Goal: Contribute content: Add original content to the website for others to see

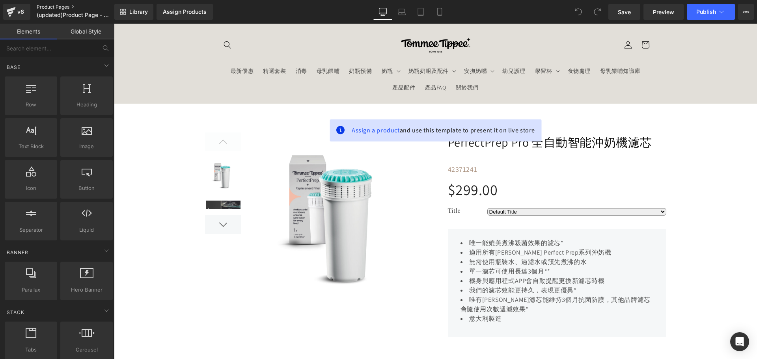
click at [65, 8] on link "Product Pages" at bounding box center [82, 7] width 91 height 6
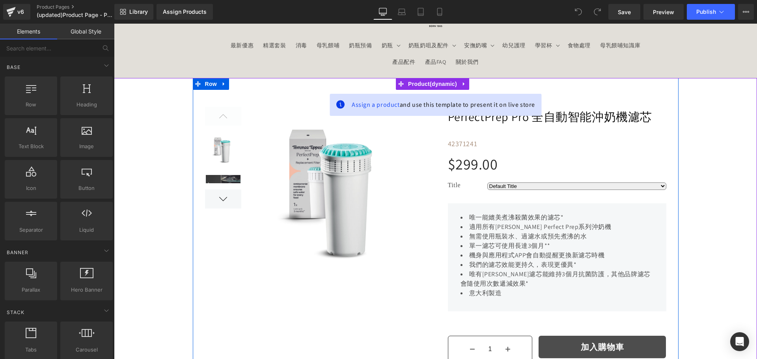
scroll to position [39, 0]
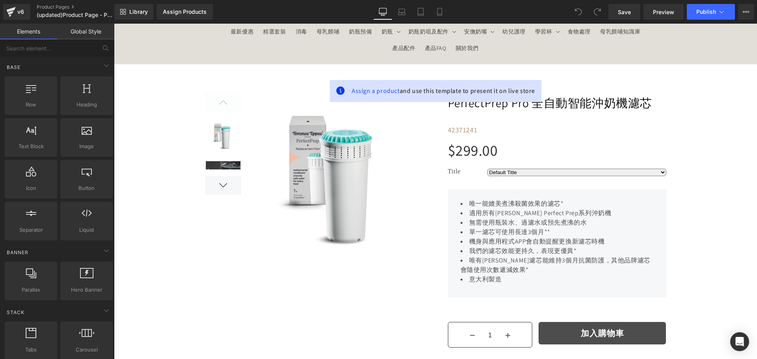
click at [524, 99] on div "Assign a product and use this template to present it on live store" at bounding box center [436, 91] width 212 height 22
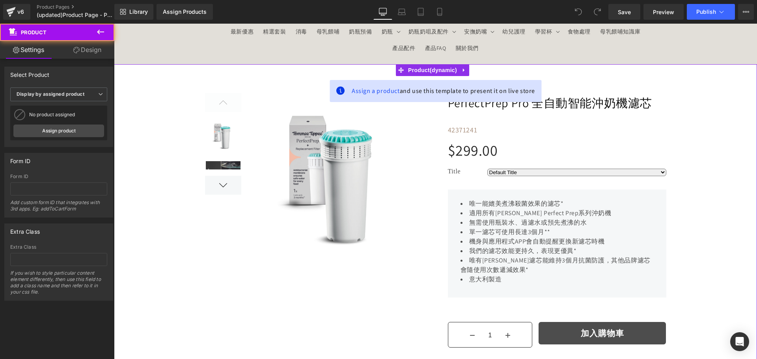
click at [584, 101] on span "PerfectPrep Pro 全自動智能沖奶機濾芯" at bounding box center [550, 103] width 205 height 14
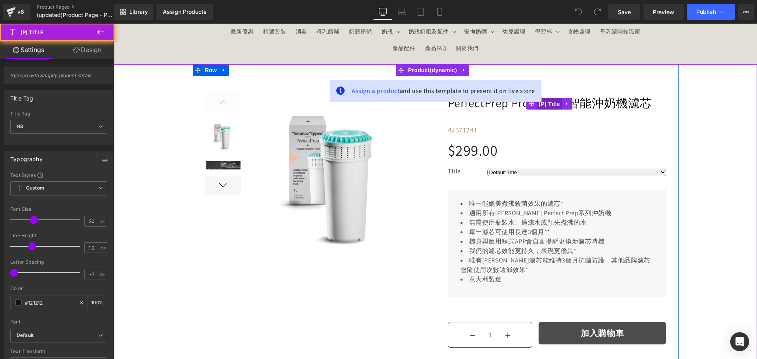
click at [554, 104] on span "(P) Title" at bounding box center [549, 104] width 25 height 12
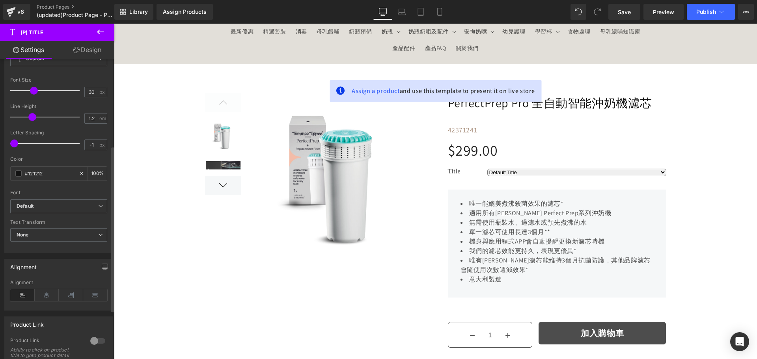
scroll to position [158, 0]
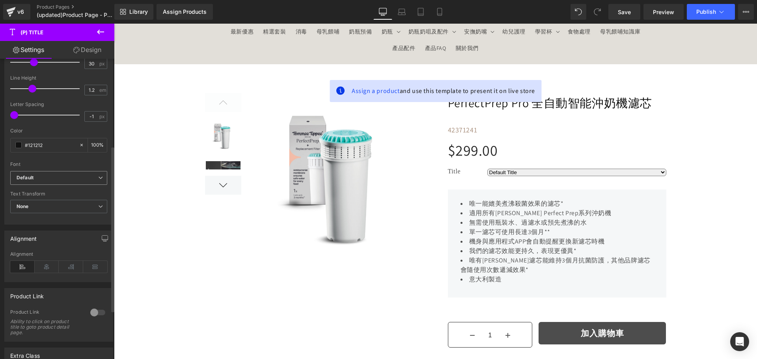
click at [68, 173] on span "Default" at bounding box center [58, 178] width 97 height 14
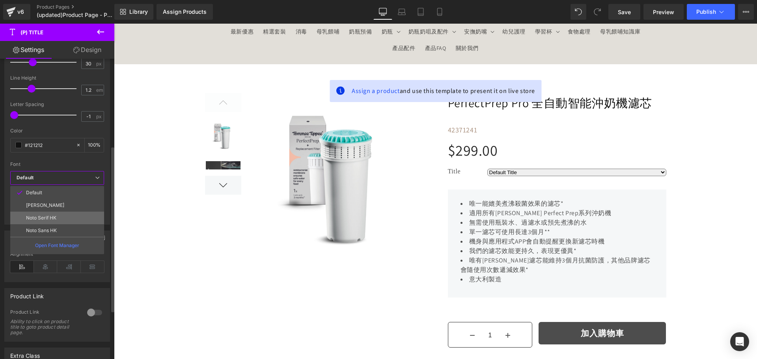
click at [61, 215] on li "Noto Serif HK" at bounding box center [57, 218] width 94 height 13
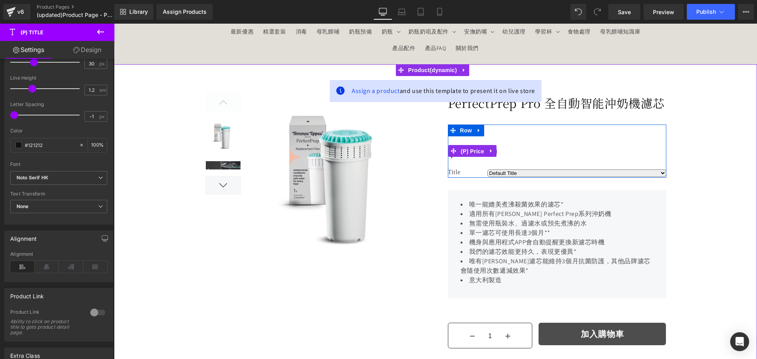
click at [478, 156] on span "(P) Price" at bounding box center [473, 151] width 28 height 12
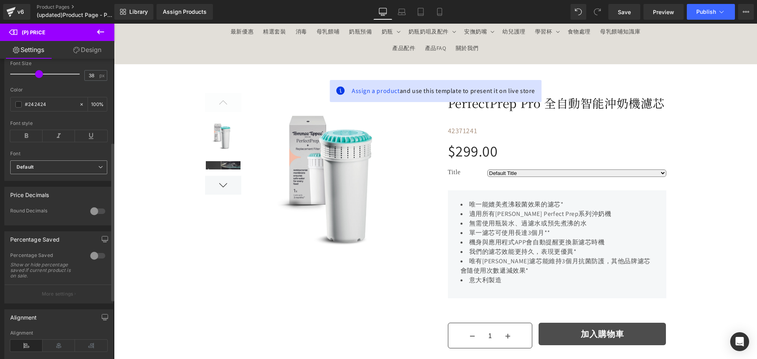
click at [73, 170] on b "Default" at bounding box center [58, 167] width 82 height 7
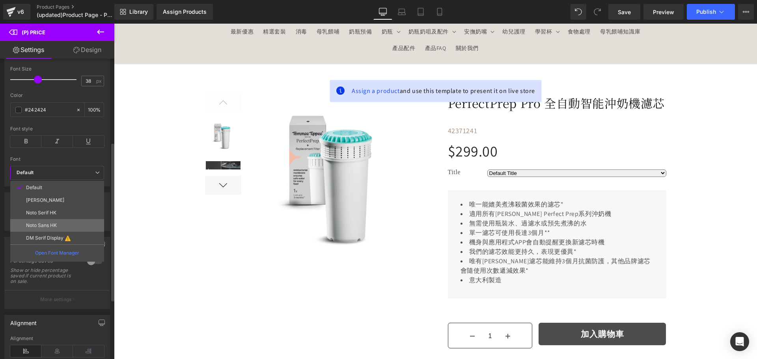
click at [61, 224] on li "Noto Sans HK" at bounding box center [57, 225] width 94 height 13
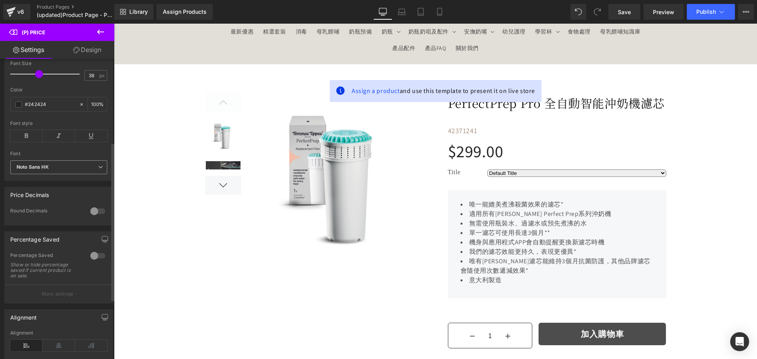
click at [59, 169] on b "Noto Sans HK" at bounding box center [58, 167] width 82 height 7
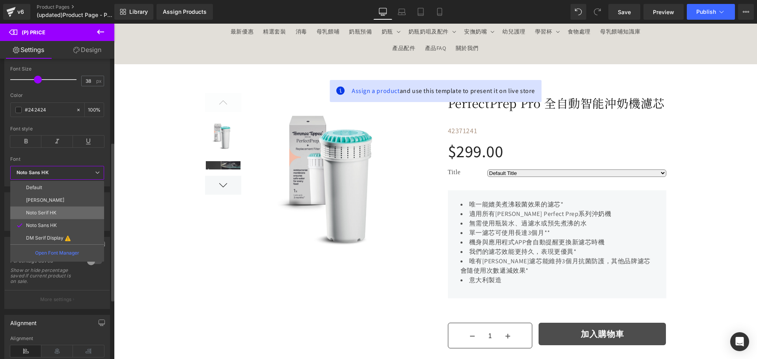
click at [57, 210] on li "Noto Serif HK" at bounding box center [57, 213] width 94 height 13
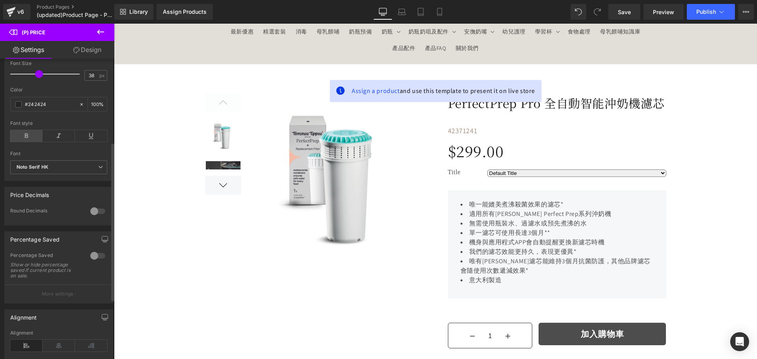
click at [27, 140] on icon at bounding box center [26, 136] width 32 height 12
click at [497, 238] on li "機身與應用程式APP會自動提醒更換新濾芯時機" at bounding box center [556, 242] width 193 height 9
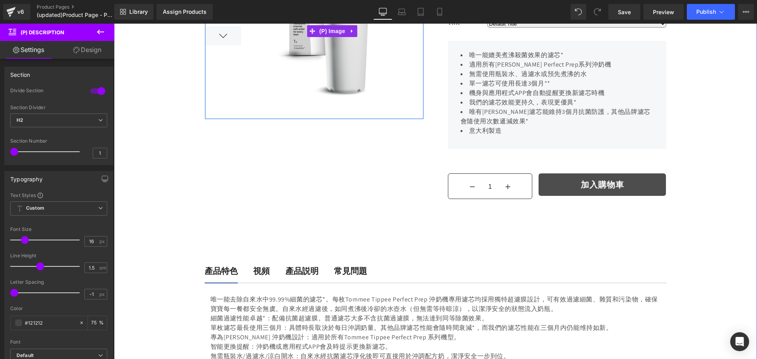
scroll to position [197, 0]
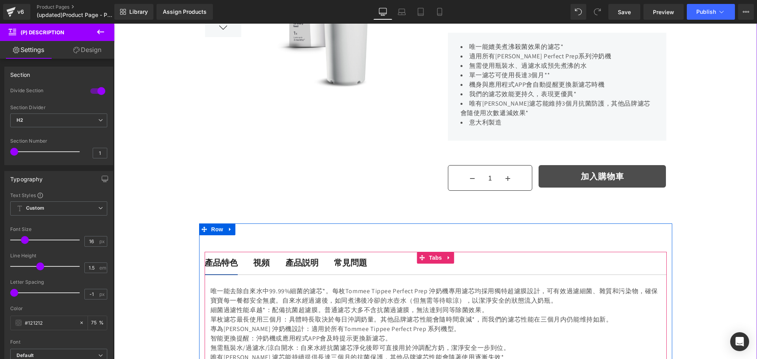
click at [242, 293] on p "唯一能去除自來水中99.99%細菌的濾芯*。每枚Tommee Tippee Perfect Prep 沖奶機專用濾芯均採用獨特超濾膜設計，可有效過濾細菌、雜質…" at bounding box center [435, 296] width 450 height 19
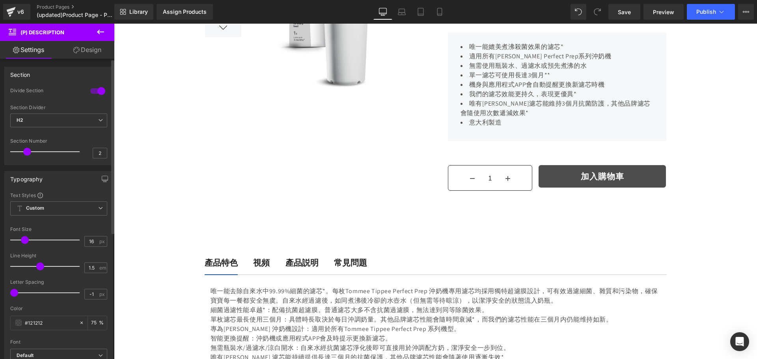
scroll to position [79, 0]
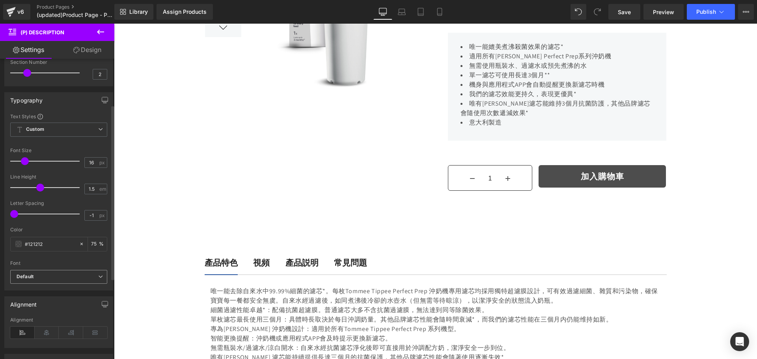
click at [60, 279] on b "Default" at bounding box center [58, 277] width 82 height 7
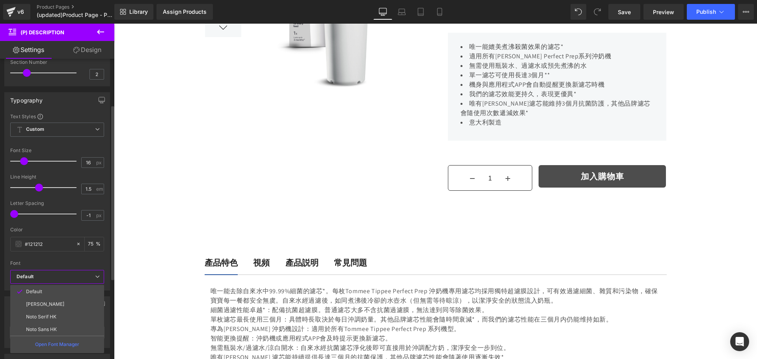
click at [59, 316] on li "Noto Serif HK" at bounding box center [57, 317] width 94 height 13
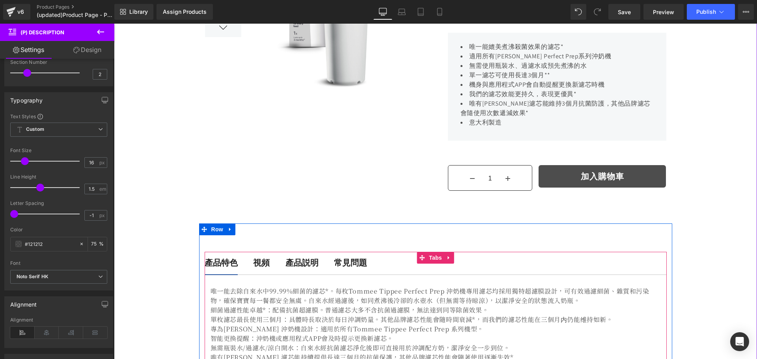
click at [262, 266] on strong "視頻" at bounding box center [261, 262] width 17 height 11
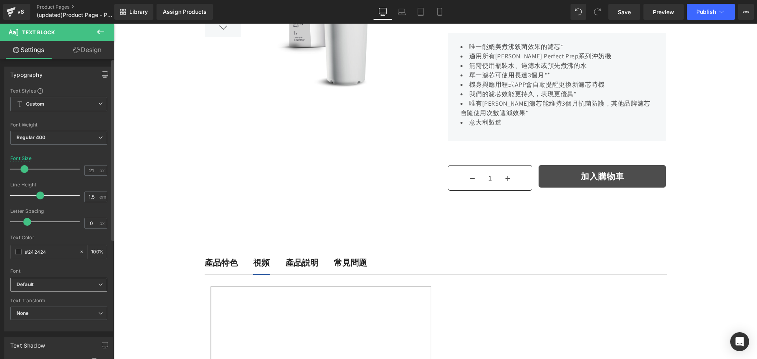
click at [63, 282] on b "Default" at bounding box center [58, 284] width 82 height 7
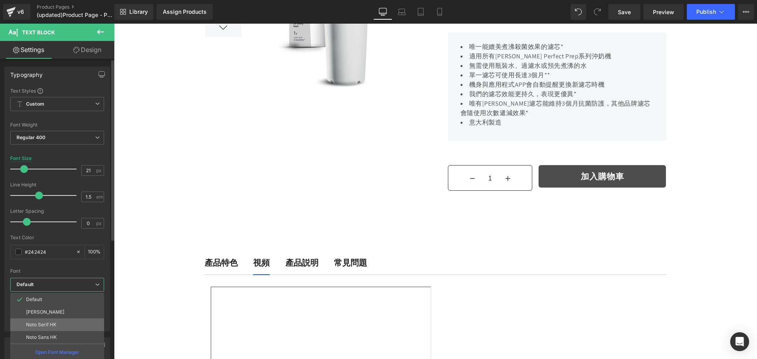
click at [62, 321] on ul "Default [PERSON_NAME] Noto Serif HK Noto Sans HK Open Font Manager" at bounding box center [57, 327] width 94 height 68
click at [62, 320] on li "Noto Serif HK" at bounding box center [57, 324] width 94 height 13
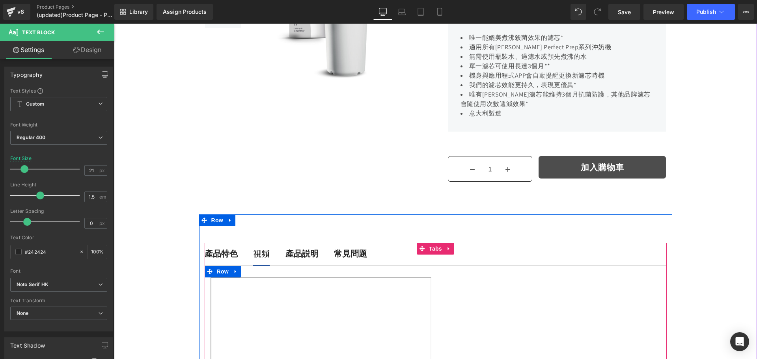
scroll to position [236, 0]
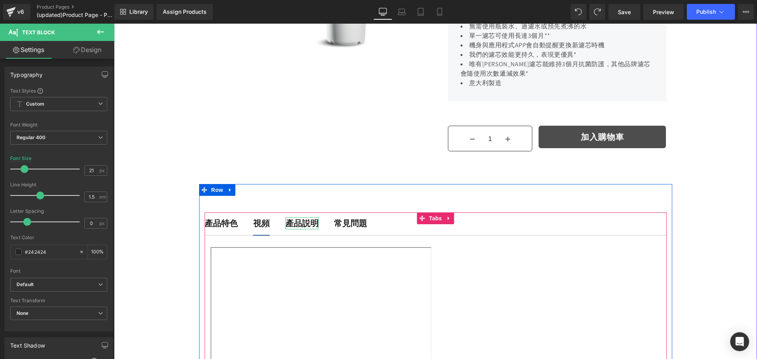
click at [302, 221] on b "產品説明" at bounding box center [301, 223] width 33 height 11
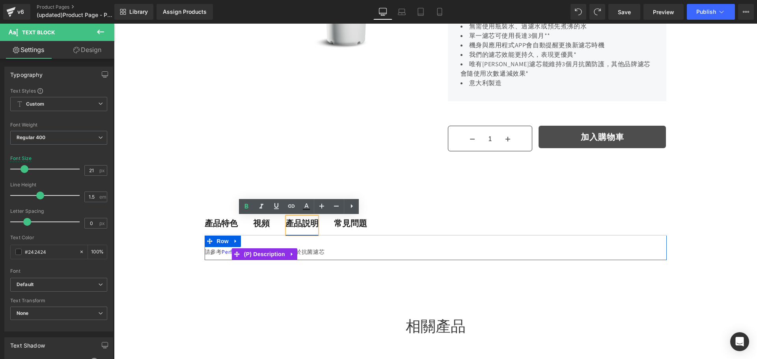
click at [310, 254] on p "請參考 Perfect Prep Pro產品支援 - 關於抗菌濾芯" at bounding box center [265, 252] width 120 height 8
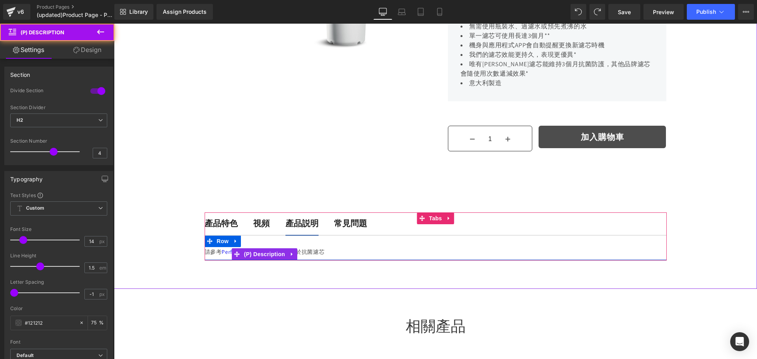
click at [320, 249] on p "請參考 Perfect Prep Pro產品支援 - 關於抗菌濾芯" at bounding box center [265, 252] width 120 height 8
click at [320, 253] on p "請參考 Perfect Prep Pro產品支援 - 關於抗菌濾芯" at bounding box center [265, 252] width 120 height 8
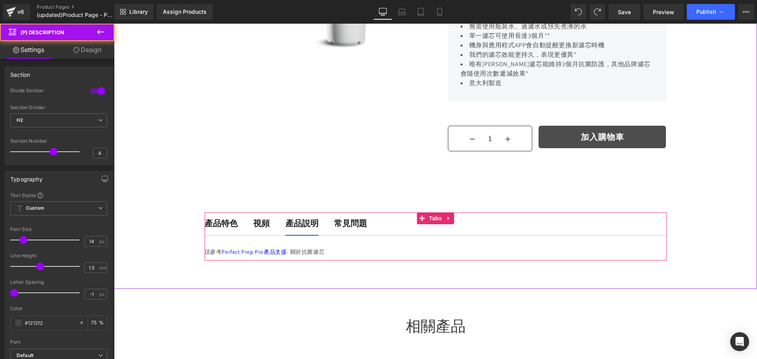
click at [344, 228] on div "常見問題 Text Block" at bounding box center [350, 223] width 33 height 13
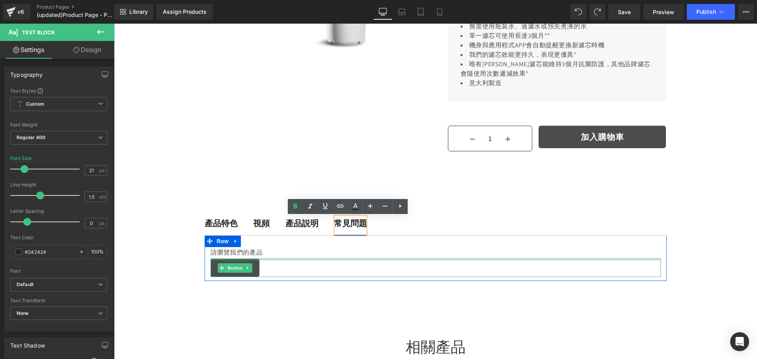
click at [114, 24] on div at bounding box center [114, 24] width 0 height 0
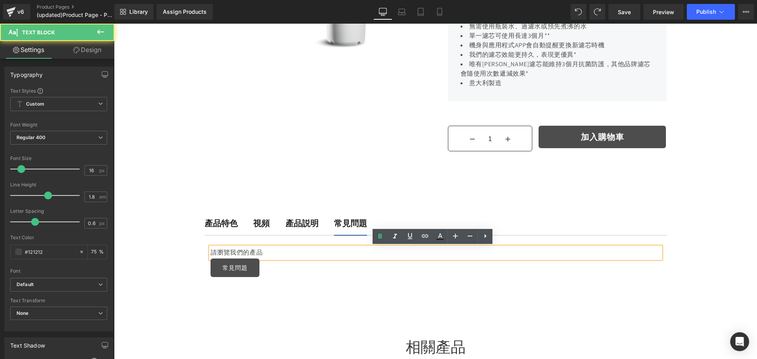
drag, startPoint x: 260, startPoint y: 253, endPoint x: 269, endPoint y: 251, distance: 9.4
click at [260, 253] on p "請瀏覽我們的產品" at bounding box center [435, 252] width 450 height 11
drag, startPoint x: 275, startPoint y: 249, endPoint x: 193, endPoint y: 252, distance: 82.0
click at [193, 252] on div at bounding box center [435, 88] width 643 height 443
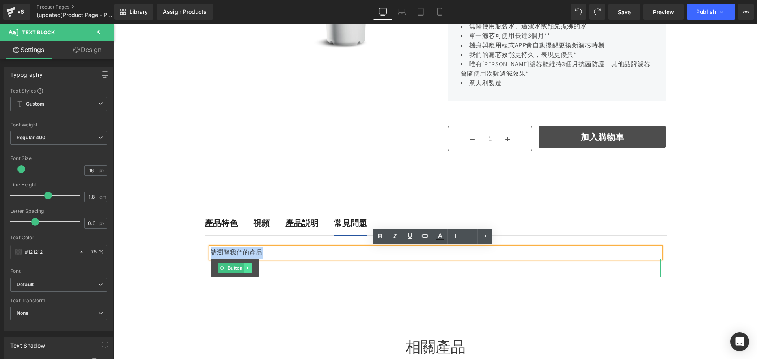
click at [246, 267] on icon at bounding box center [248, 268] width 4 height 5
click at [219, 267] on link "Button" at bounding box center [218, 267] width 26 height 9
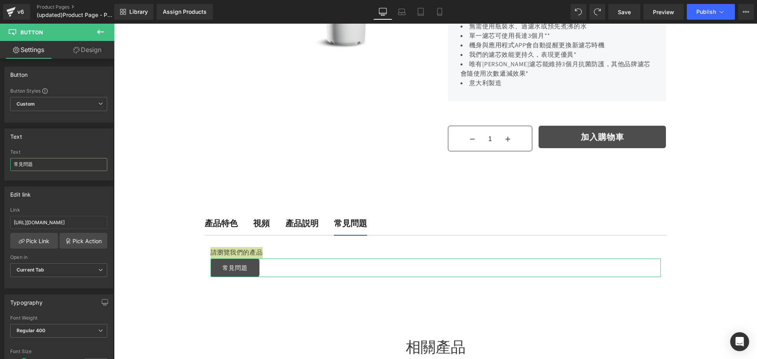
drag, startPoint x: 32, startPoint y: 162, endPoint x: -13, endPoint y: 161, distance: 44.9
click at [0, 161] on html "Button You are previewing how the will restyle your page. You can not edit Elem…" at bounding box center [378, 179] width 757 height 359
paste input "請參考Perfect Prep Pro產品支援 - 關於抗菌濾芯"
type input "請參考Perfect Prep Pro產品支援 - 關於抗菌濾芯"
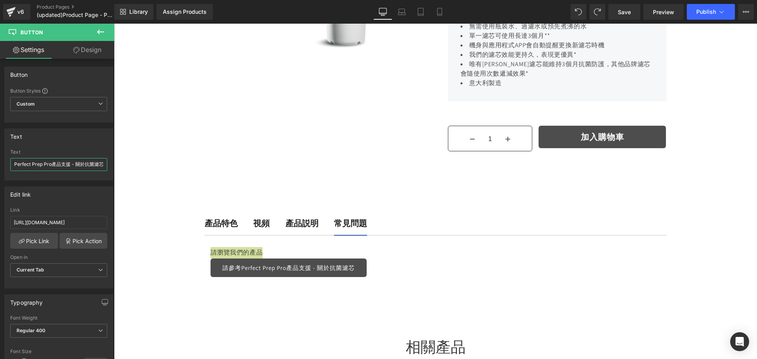
scroll to position [0, 17]
drag, startPoint x: 186, startPoint y: 186, endPoint x: 145, endPoint y: 168, distance: 45.2
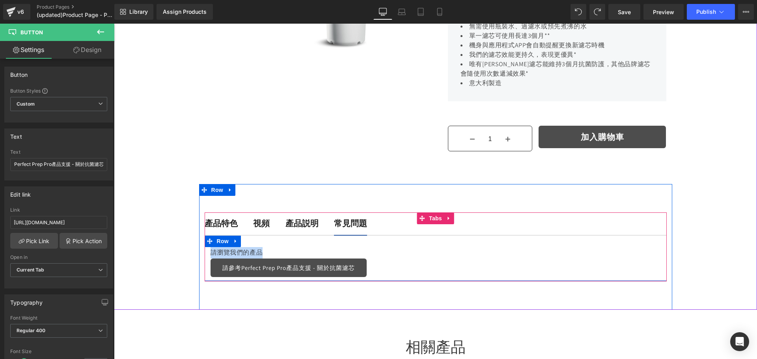
click at [263, 252] on p "請瀏覽我們的產品" at bounding box center [435, 252] width 450 height 11
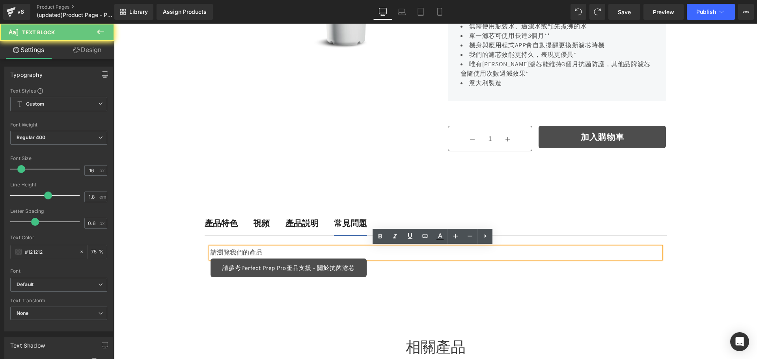
click at [276, 251] on p "請瀏覽我們的產品" at bounding box center [435, 252] width 450 height 11
drag, startPoint x: 274, startPoint y: 253, endPoint x: 172, endPoint y: 251, distance: 102.1
click at [172, 251] on div at bounding box center [435, 88] width 643 height 443
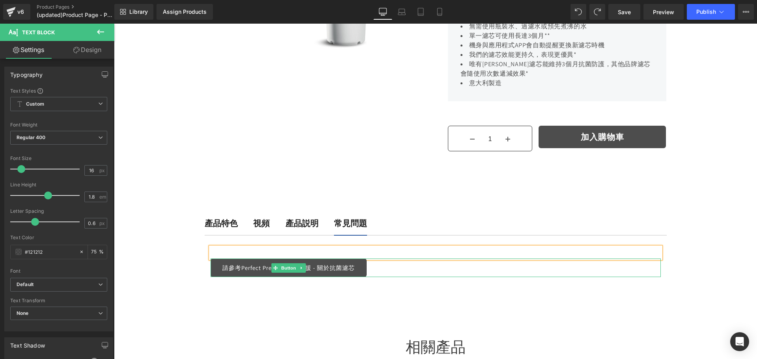
click at [236, 266] on link "請參考Perfect Prep Pro產品支援 - 關於抗菌濾芯" at bounding box center [288, 268] width 156 height 19
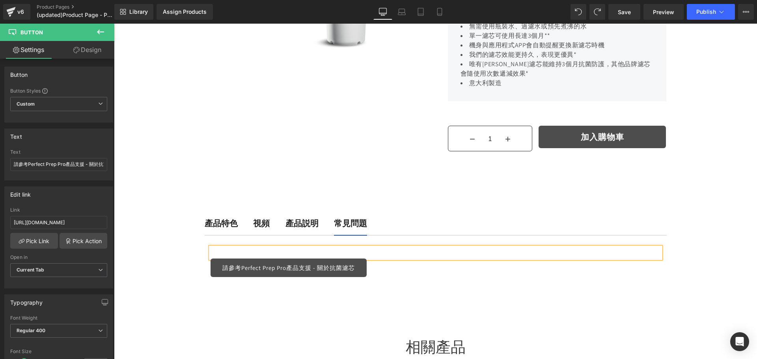
click at [413, 286] on div "產品特色 Text Block 視頻 Text Block 產品説明 Text Block 常見問題 Text Block Text Block 請參考Per…" at bounding box center [435, 247] width 473 height 126
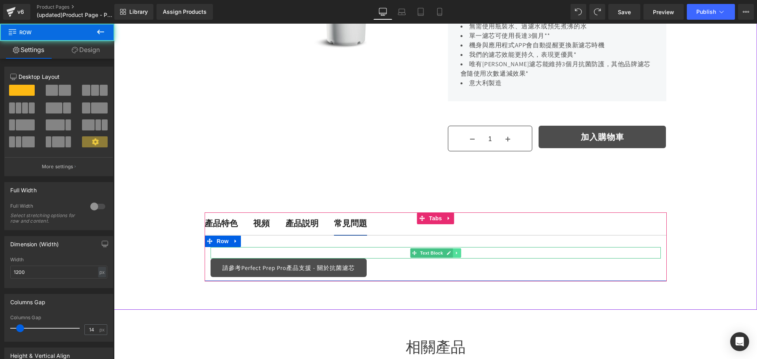
click at [454, 252] on icon at bounding box center [456, 253] width 4 height 5
click at [458, 253] on icon at bounding box center [460, 253] width 4 height 4
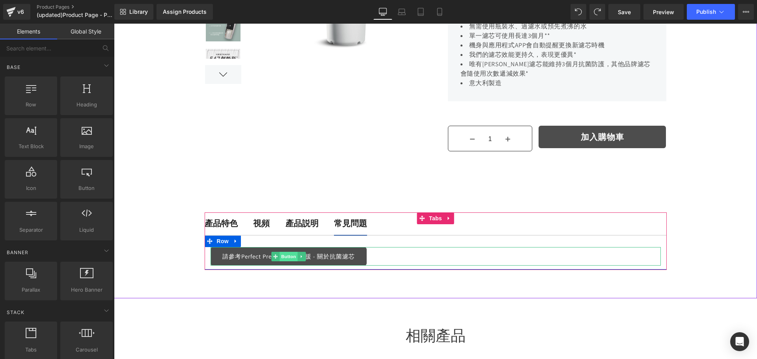
click at [287, 256] on span "Button" at bounding box center [289, 256] width 18 height 9
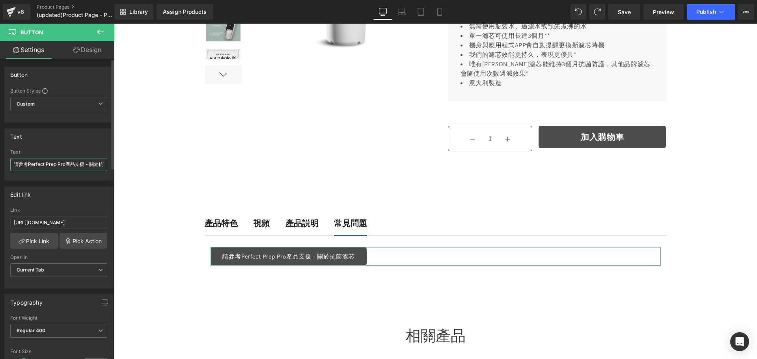
click at [28, 164] on input "請參考Perfect Prep Pro產品支援 - 關於抗菌濾芯" at bounding box center [58, 164] width 97 height 13
type input "請瀏覽Perfect Prep Pro產品支援 - 關於抗菌濾芯"
drag, startPoint x: 207, startPoint y: 252, endPoint x: 260, endPoint y: 224, distance: 59.4
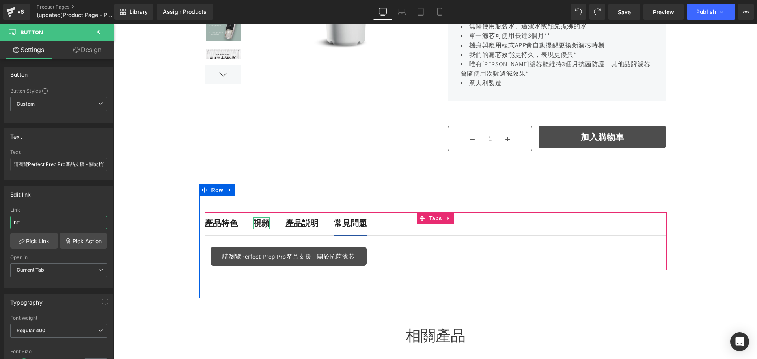
scroll to position [0, 0]
type input "h"
paste input "[URL][DOMAIN_NAME]"
type input "[URL][DOMAIN_NAME]"
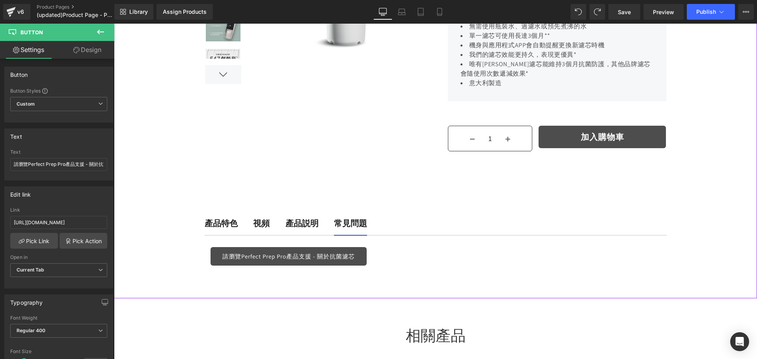
click at [168, 263] on div at bounding box center [435, 82] width 643 height 431
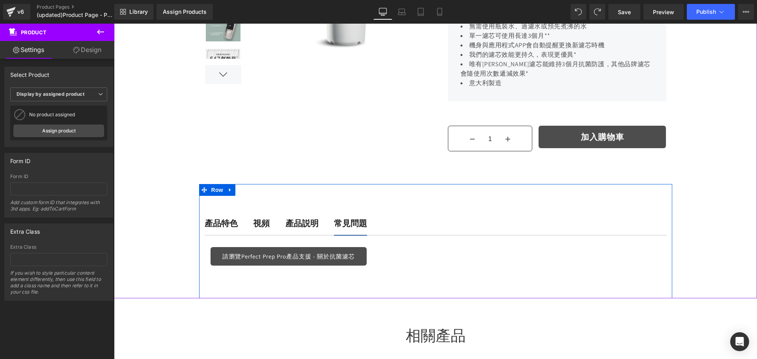
click at [306, 228] on div "產品説明 Text Block" at bounding box center [301, 223] width 33 height 13
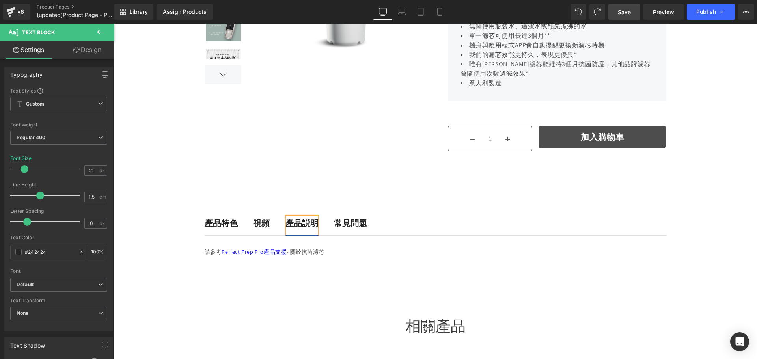
click at [628, 12] on span "Save" at bounding box center [624, 12] width 13 height 8
click at [711, 12] on span "Publish" at bounding box center [706, 12] width 20 height 6
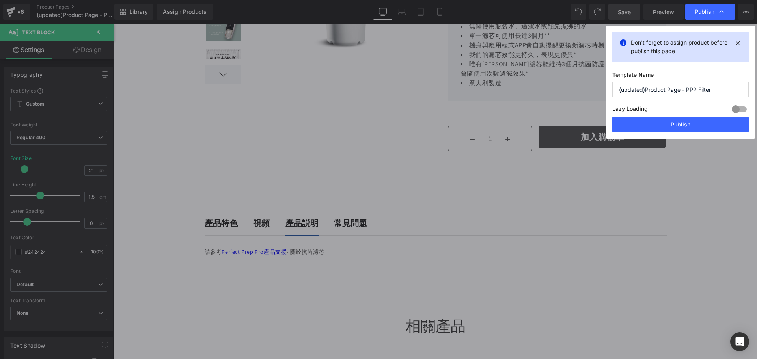
click at [739, 108] on div at bounding box center [739, 109] width 19 height 13
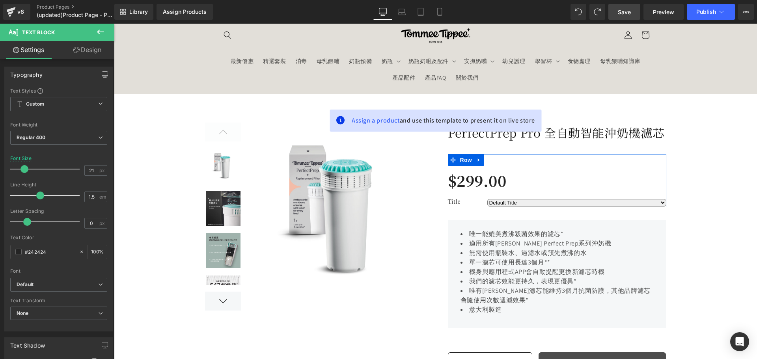
scroll to position [0, 0]
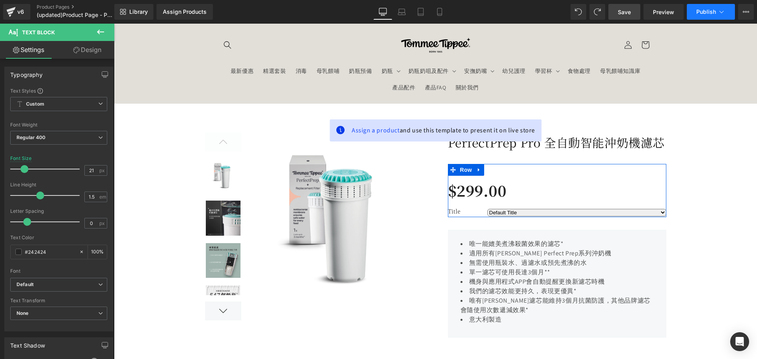
click at [703, 13] on span "Publish" at bounding box center [706, 12] width 20 height 6
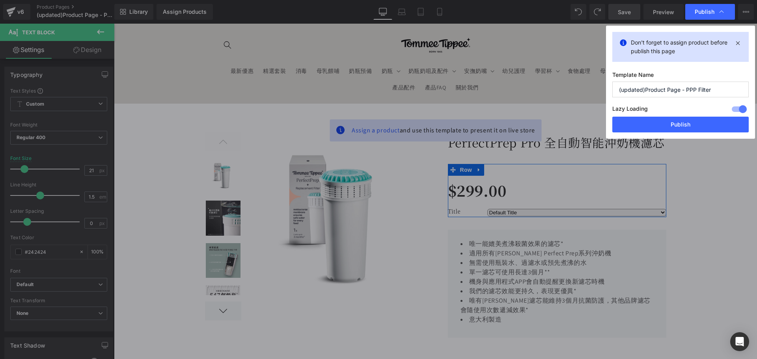
drag, startPoint x: 717, startPoint y: 93, endPoint x: 522, endPoint y: 98, distance: 194.8
click at [516, 97] on div "Publish [PERSON_NAME]'t forget to assign product before publish this page Templ…" at bounding box center [378, 179] width 757 height 359
paste input "PerfectPrep Pro 全自動智能沖奶機濾芯"
type input "PerfectPrep Pro 全自動智能沖奶機濾芯"
click at [724, 124] on button "Publish" at bounding box center [680, 125] width 136 height 16
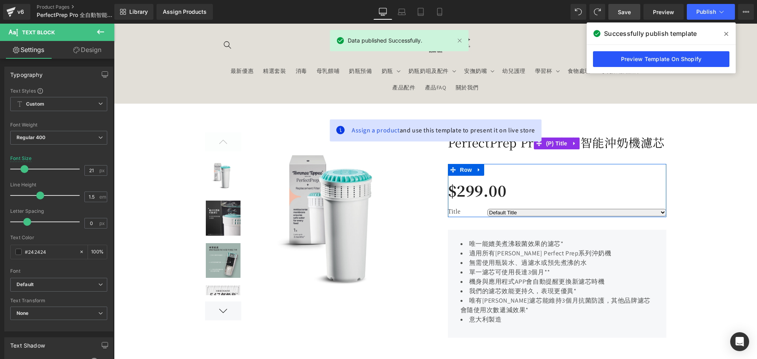
click at [637, 65] on link "Preview Template On Shopify" at bounding box center [661, 59] width 136 height 16
